Goal: Task Accomplishment & Management: Manage account settings

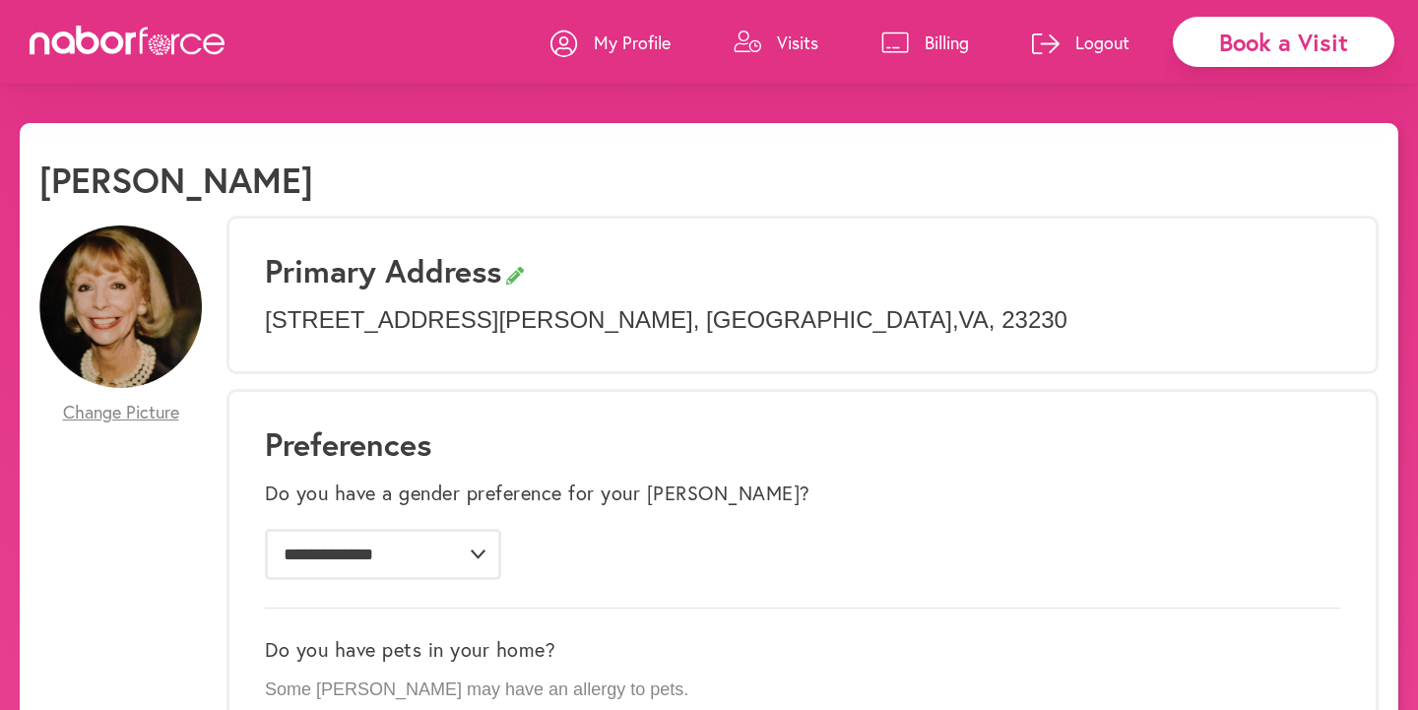
click at [1076, 33] on p "Logout" at bounding box center [1102, 43] width 54 height 24
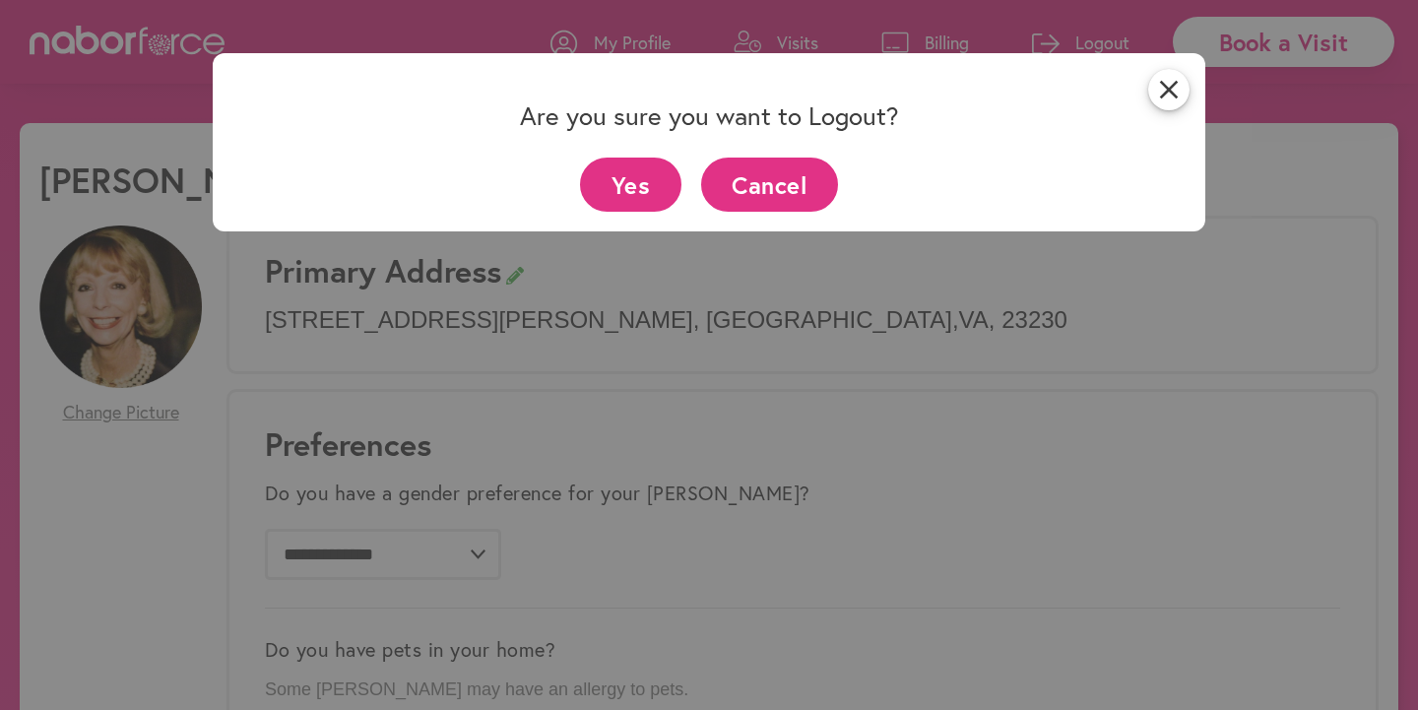
click at [646, 176] on button "Yes" at bounding box center [630, 185] width 101 height 54
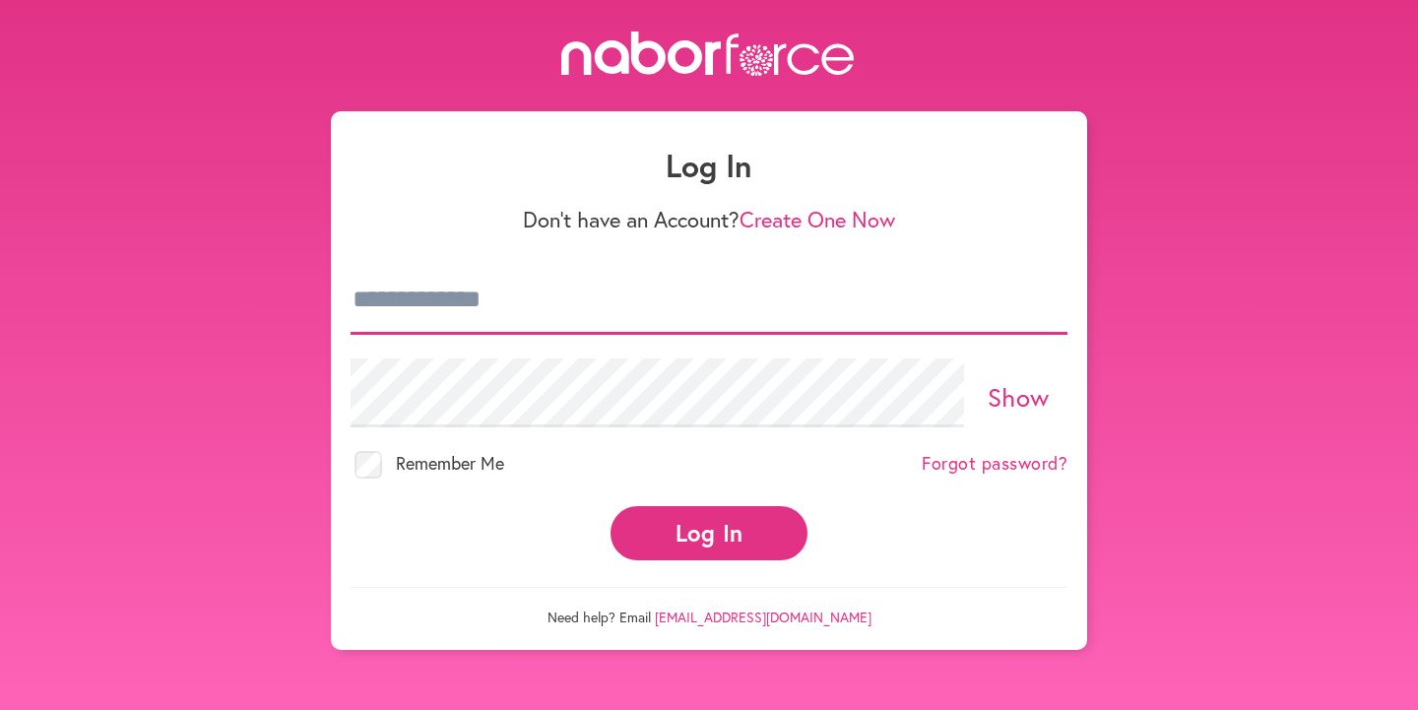
type input "**********"
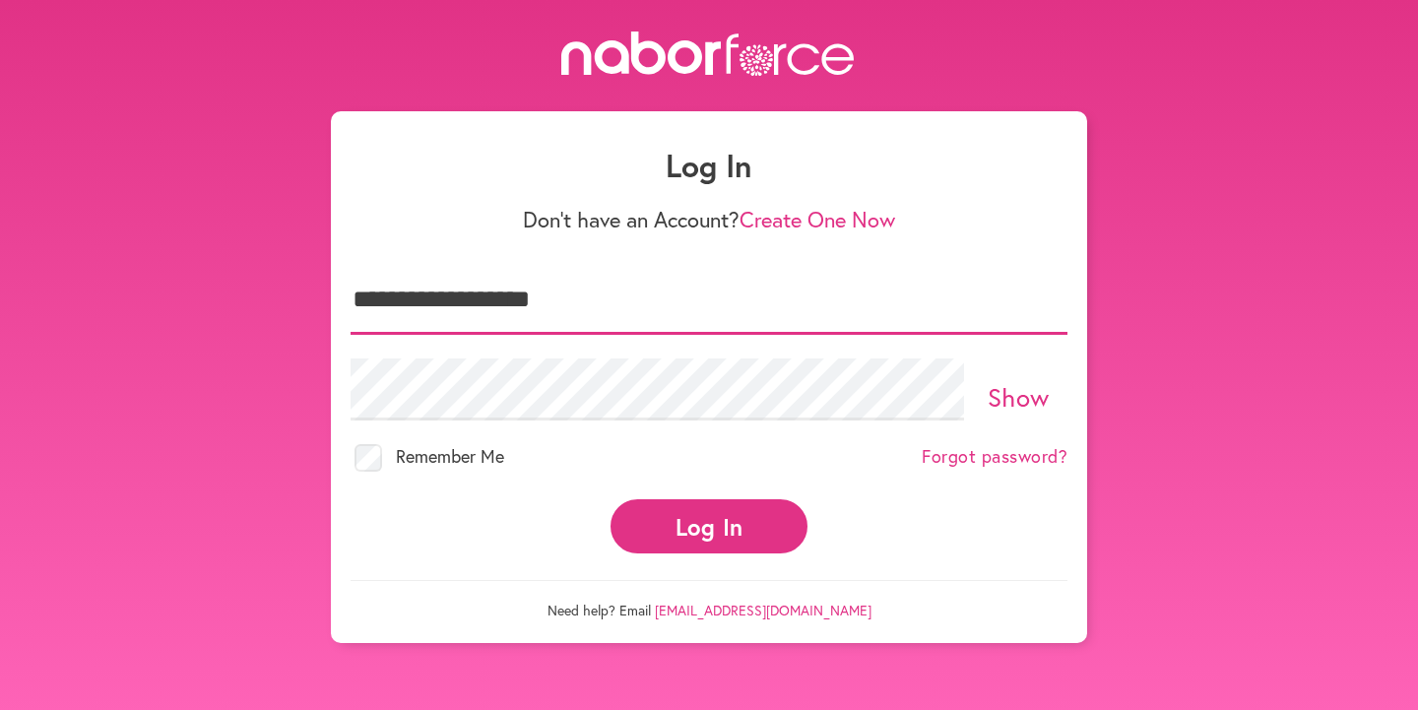
click at [718, 311] on input "**********" at bounding box center [709, 300] width 717 height 69
